Goal: Information Seeking & Learning: Check status

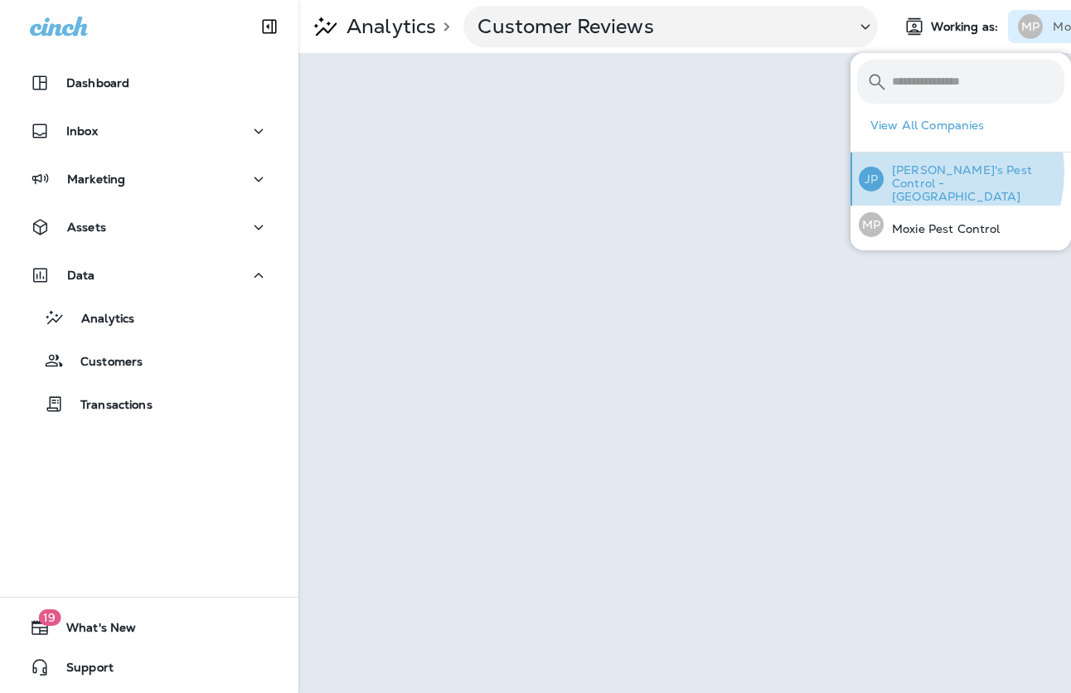
click at [922, 173] on p "[PERSON_NAME]'s Pest Control - [GEOGRAPHIC_DATA]" at bounding box center [974, 183] width 181 height 40
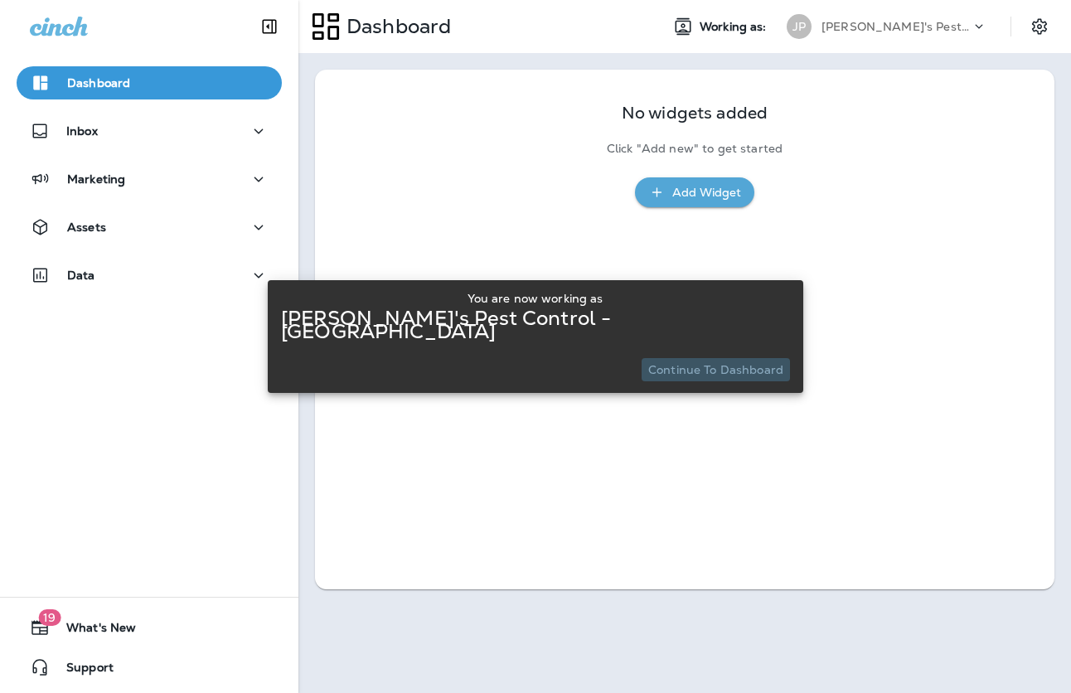
click at [719, 366] on p "Continue to Dashboard" at bounding box center [715, 369] width 135 height 13
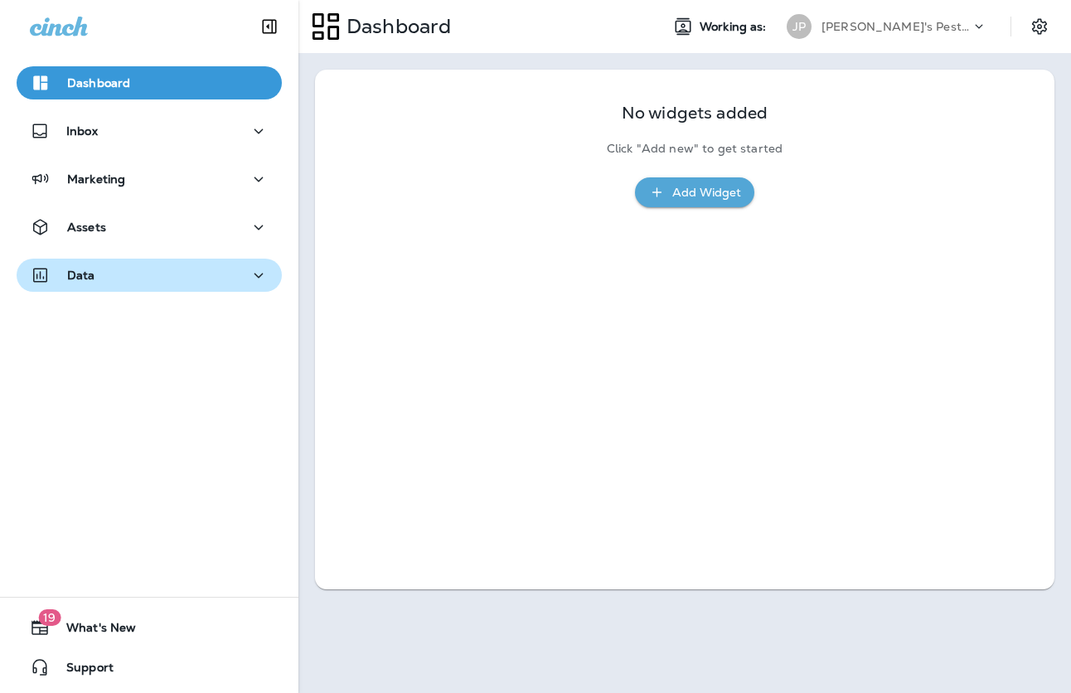
click at [227, 261] on button "Data" at bounding box center [149, 275] width 265 height 33
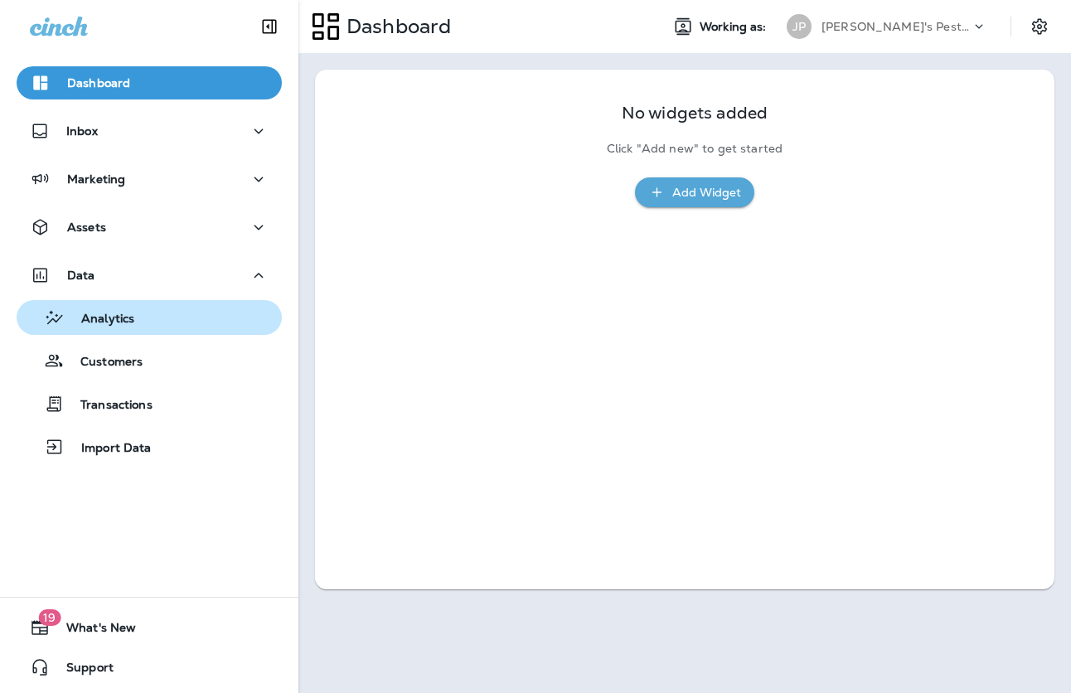
click at [149, 329] on div "Analytics" at bounding box center [149, 317] width 252 height 25
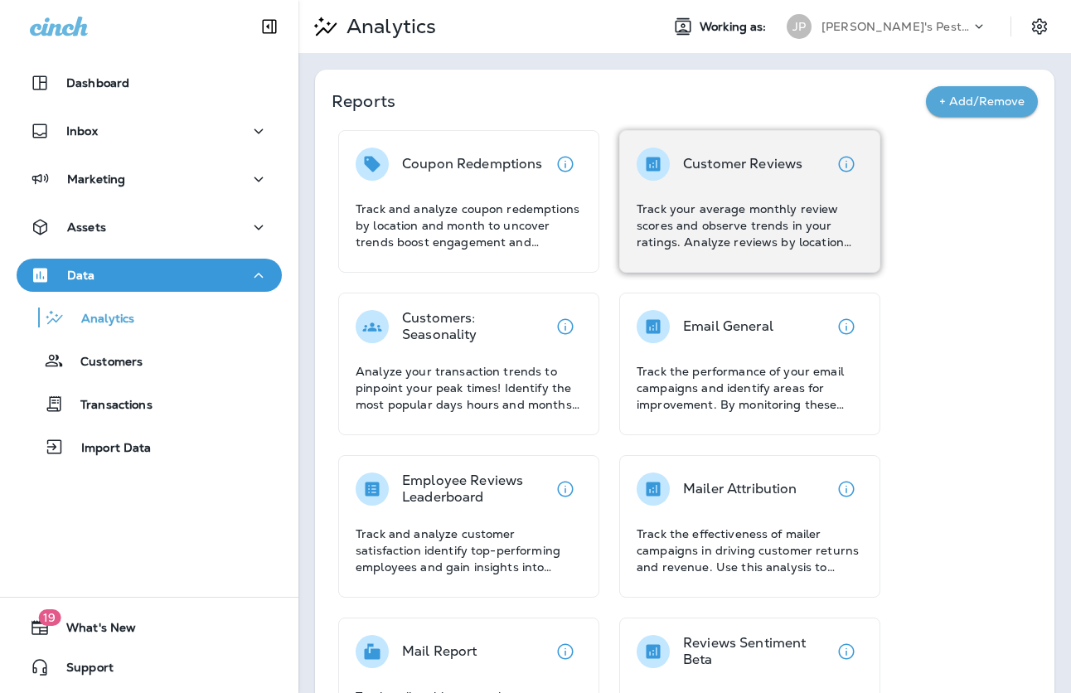
click at [736, 204] on p "Track your average monthly review scores and observe trends in your ratings. An…" at bounding box center [750, 226] width 226 height 50
